Goal: Task Accomplishment & Management: Use online tool/utility

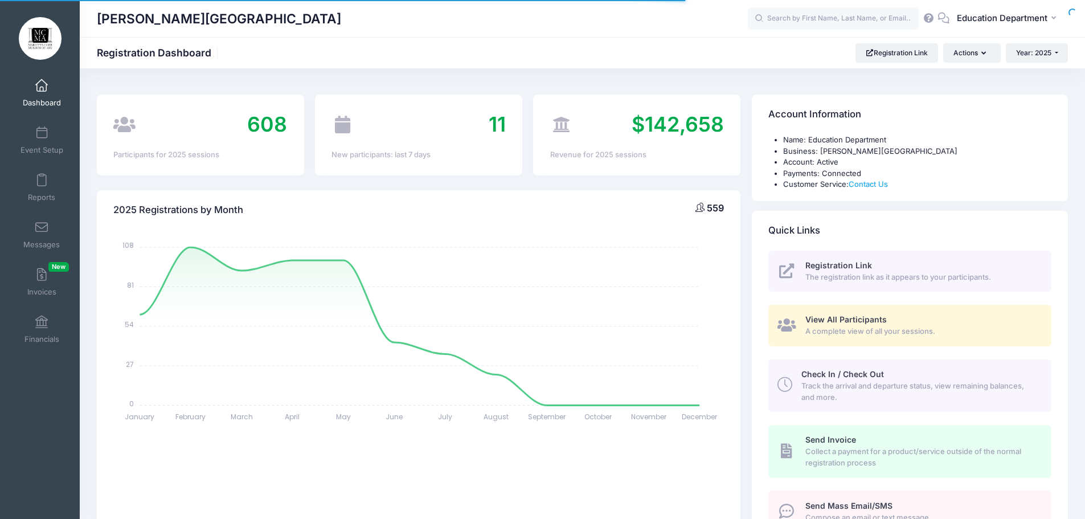
select select
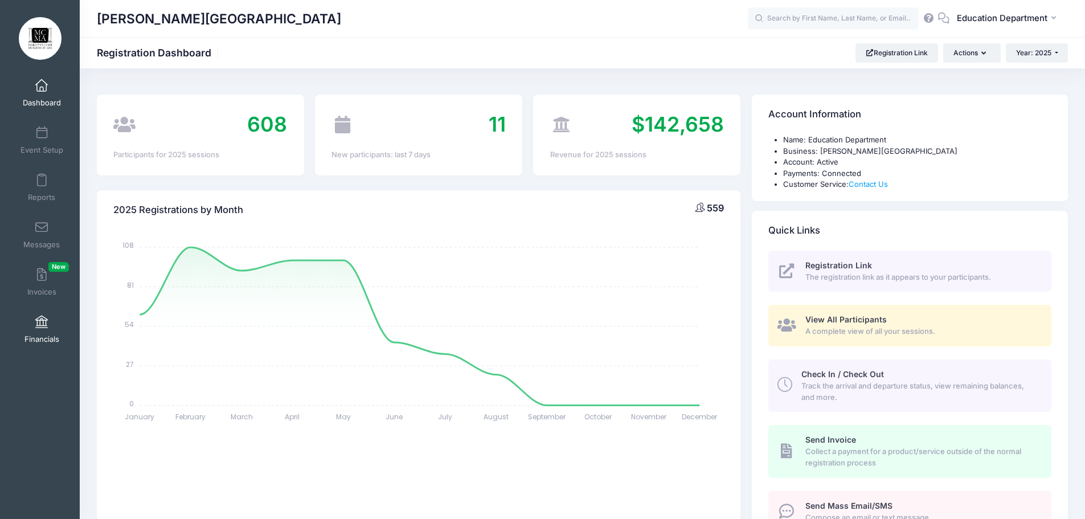
click at [47, 334] on span "Financials" at bounding box center [41, 339] width 35 height 10
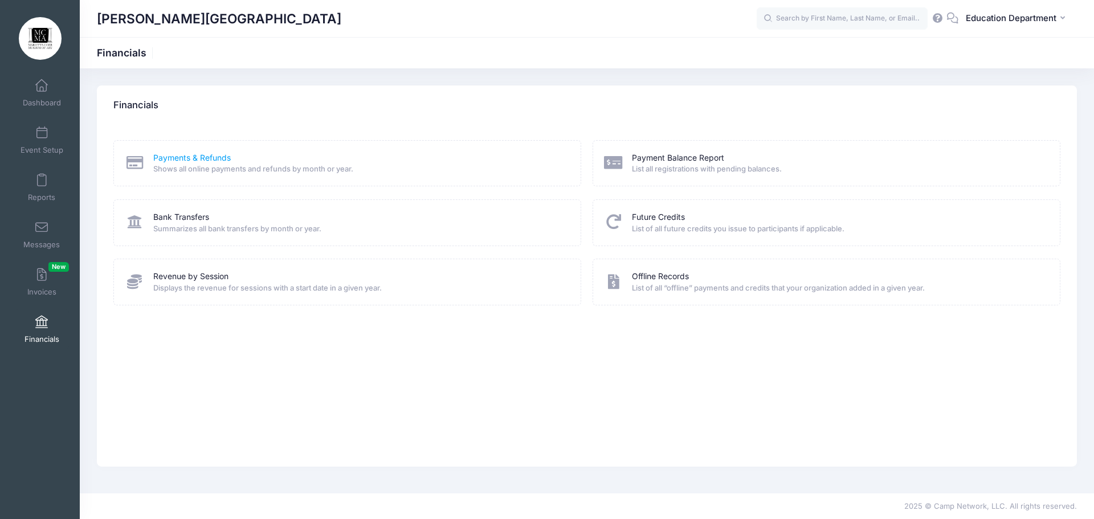
click at [227, 156] on link "Payments & Refunds" at bounding box center [191, 158] width 77 height 12
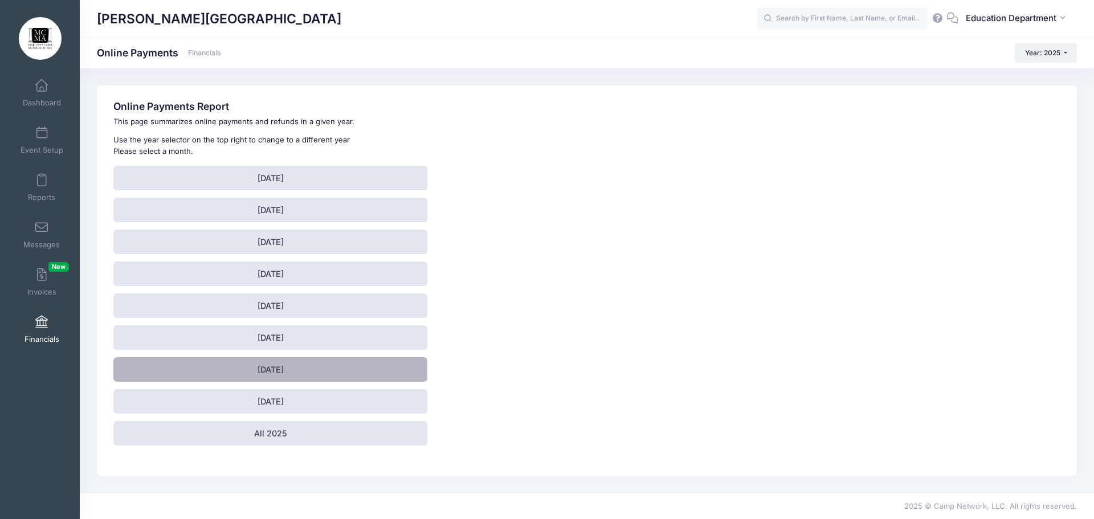
click at [328, 375] on link "July 2025" at bounding box center [270, 369] width 314 height 24
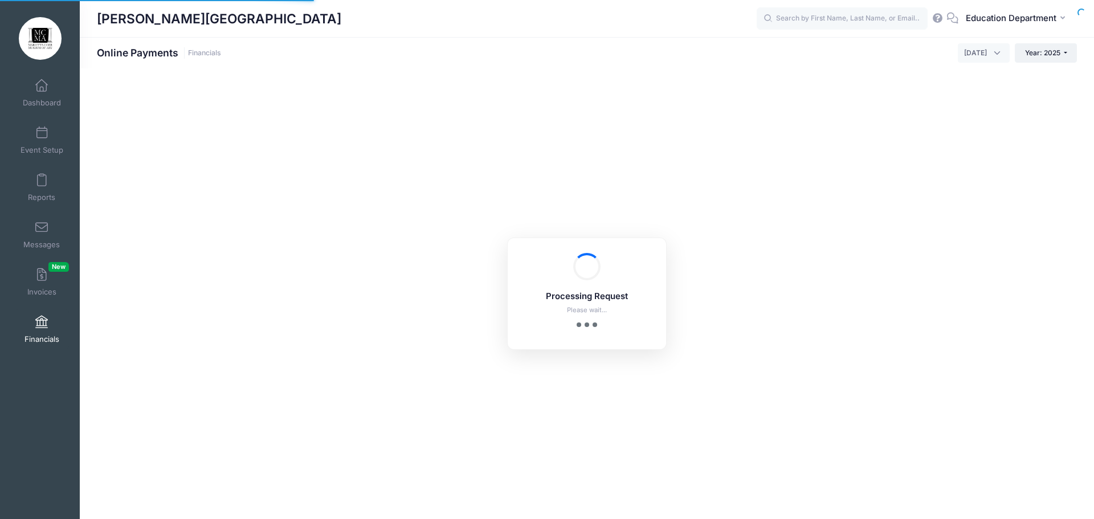
select select "10"
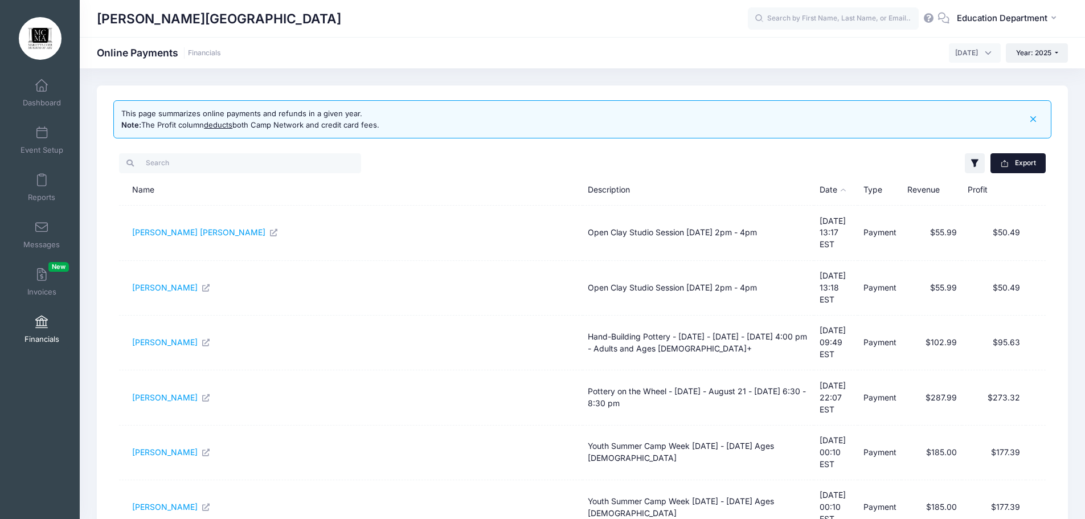
click at [1019, 169] on button "Export" at bounding box center [1018, 162] width 55 height 19
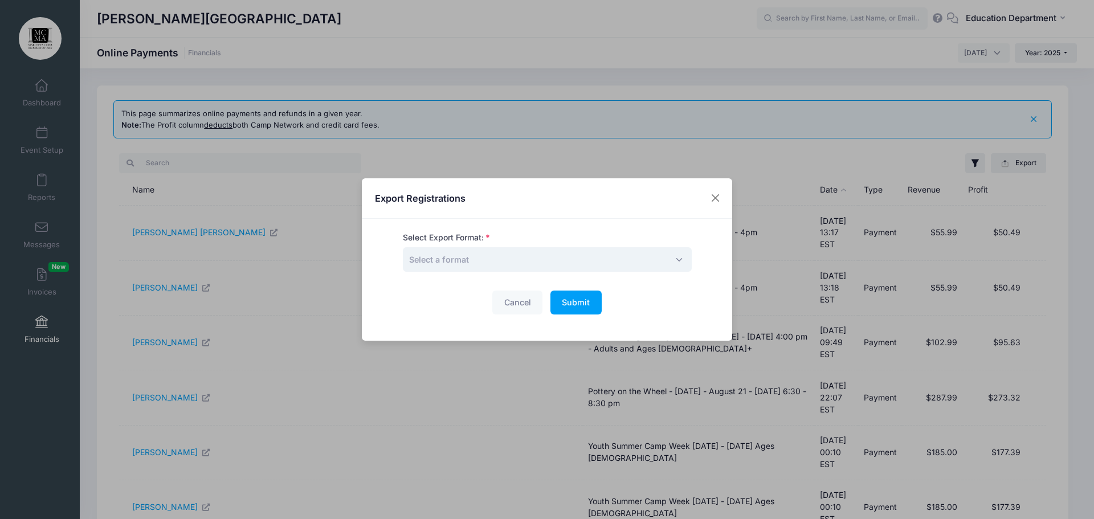
click at [526, 256] on span "Select a format" at bounding box center [547, 259] width 289 height 24
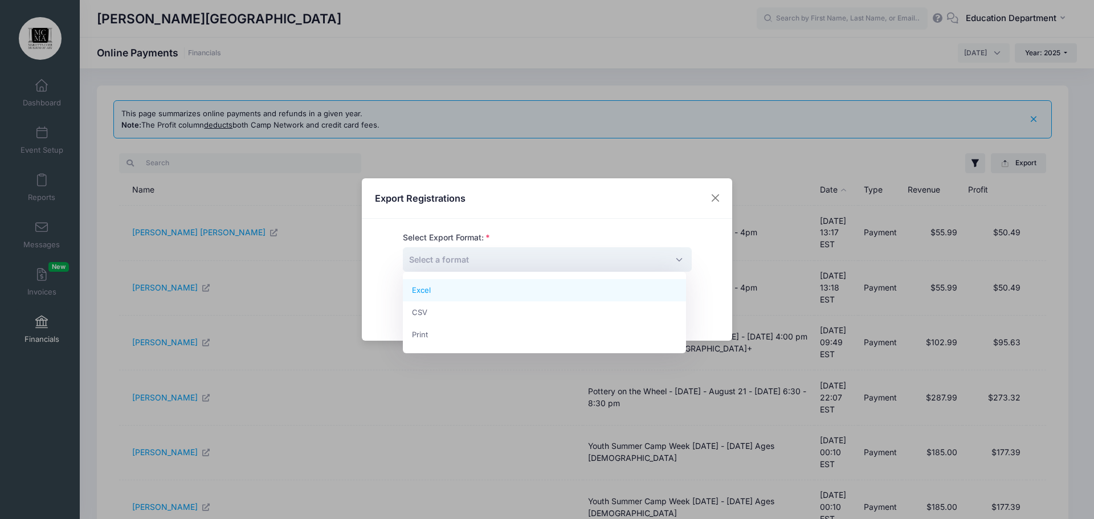
select select "excel"
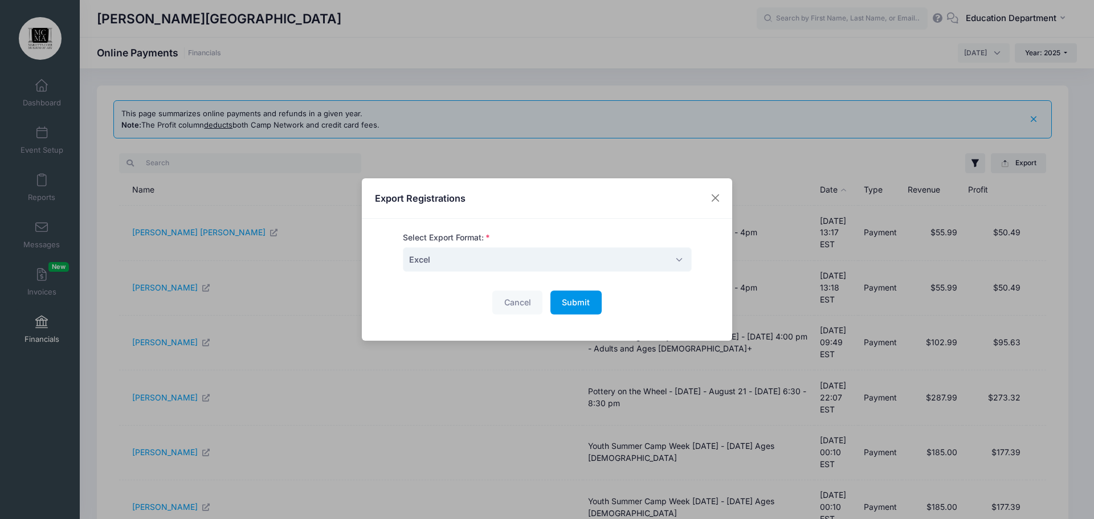
click at [574, 311] on button "Submit Please wait..." at bounding box center [575, 303] width 51 height 24
